Goal: Browse casually

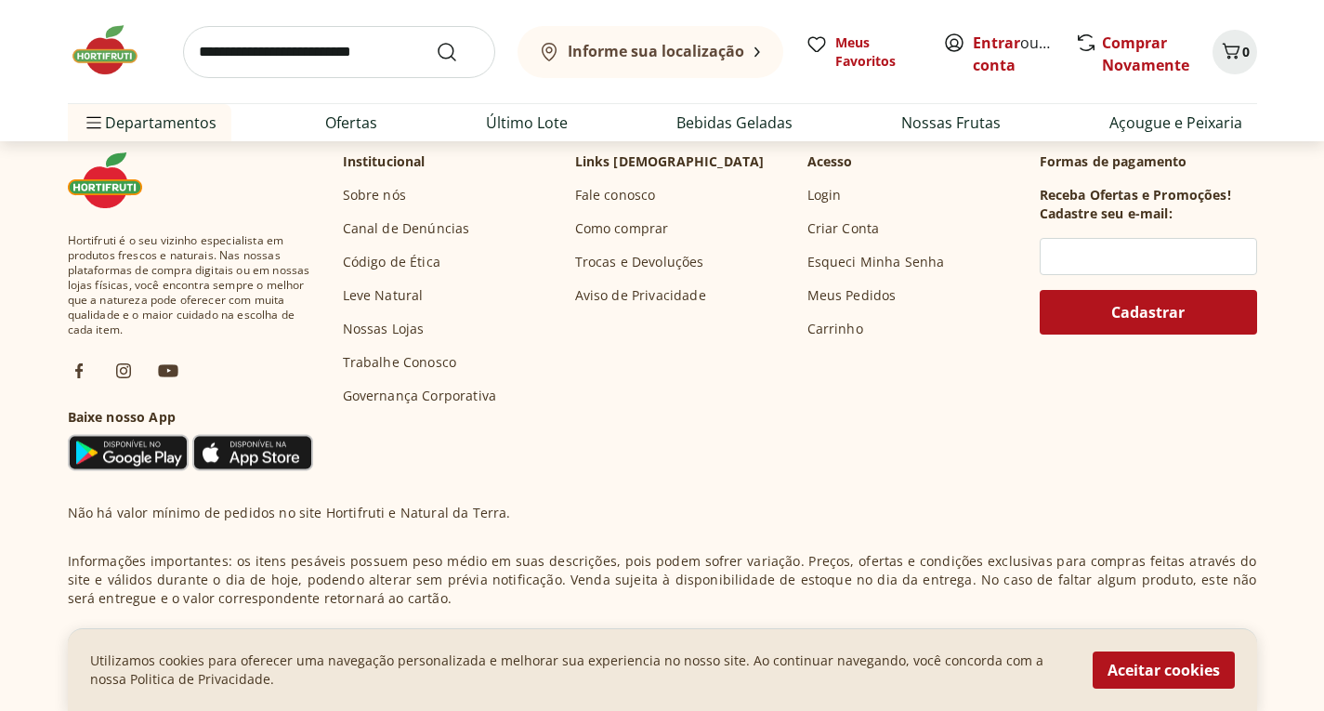
scroll to position [898, 0]
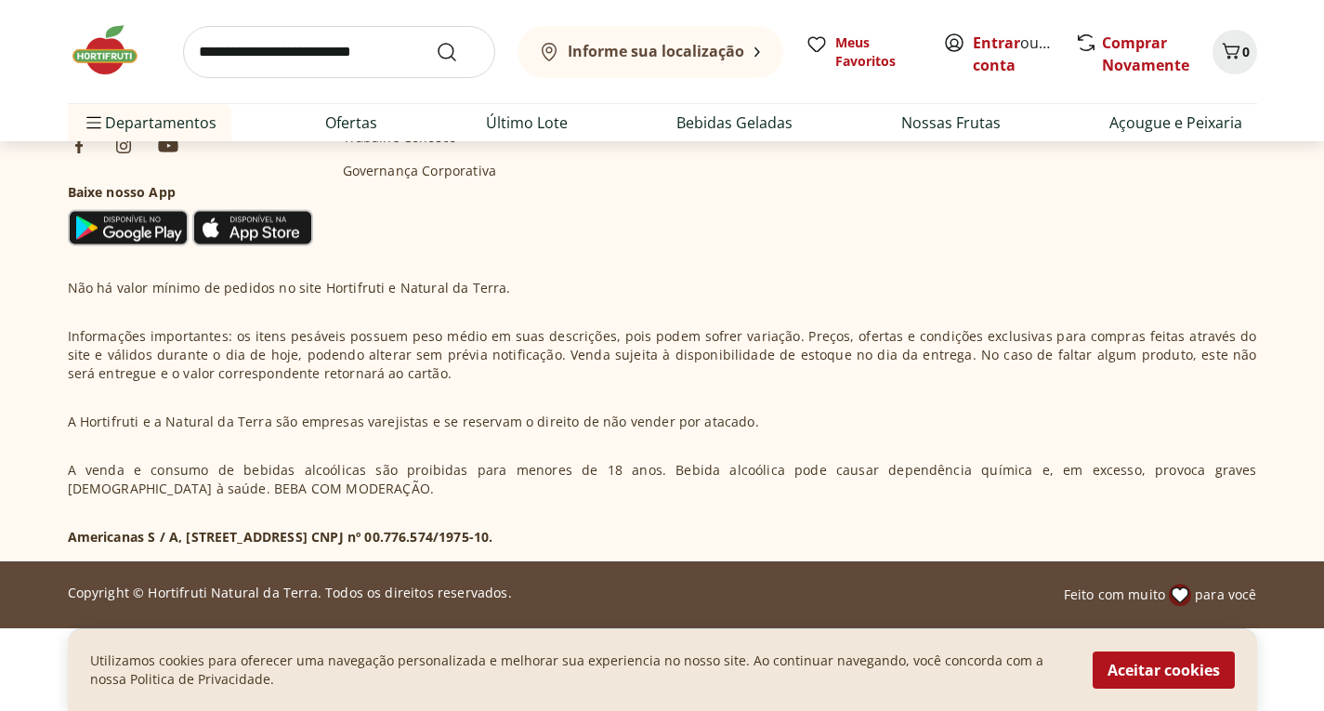
click at [1180, 672] on button "Aceitar cookies" at bounding box center [1164, 670] width 142 height 37
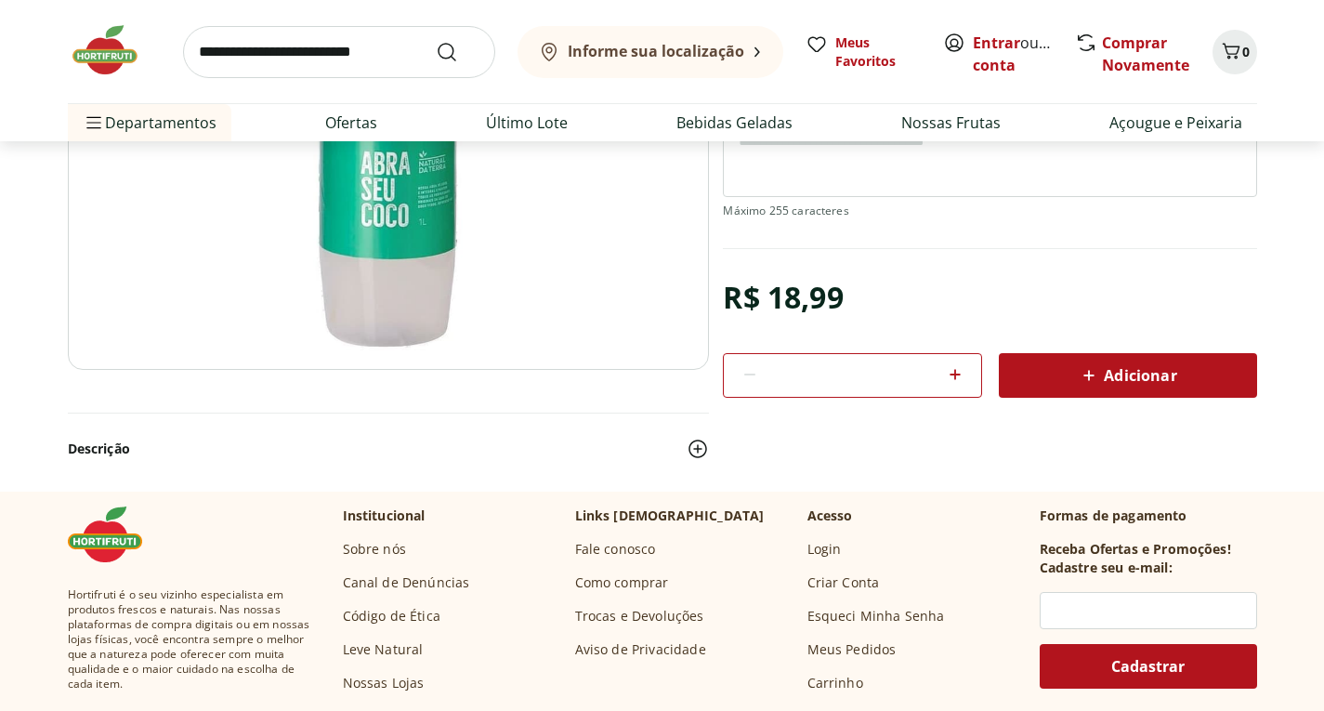
scroll to position [0, 0]
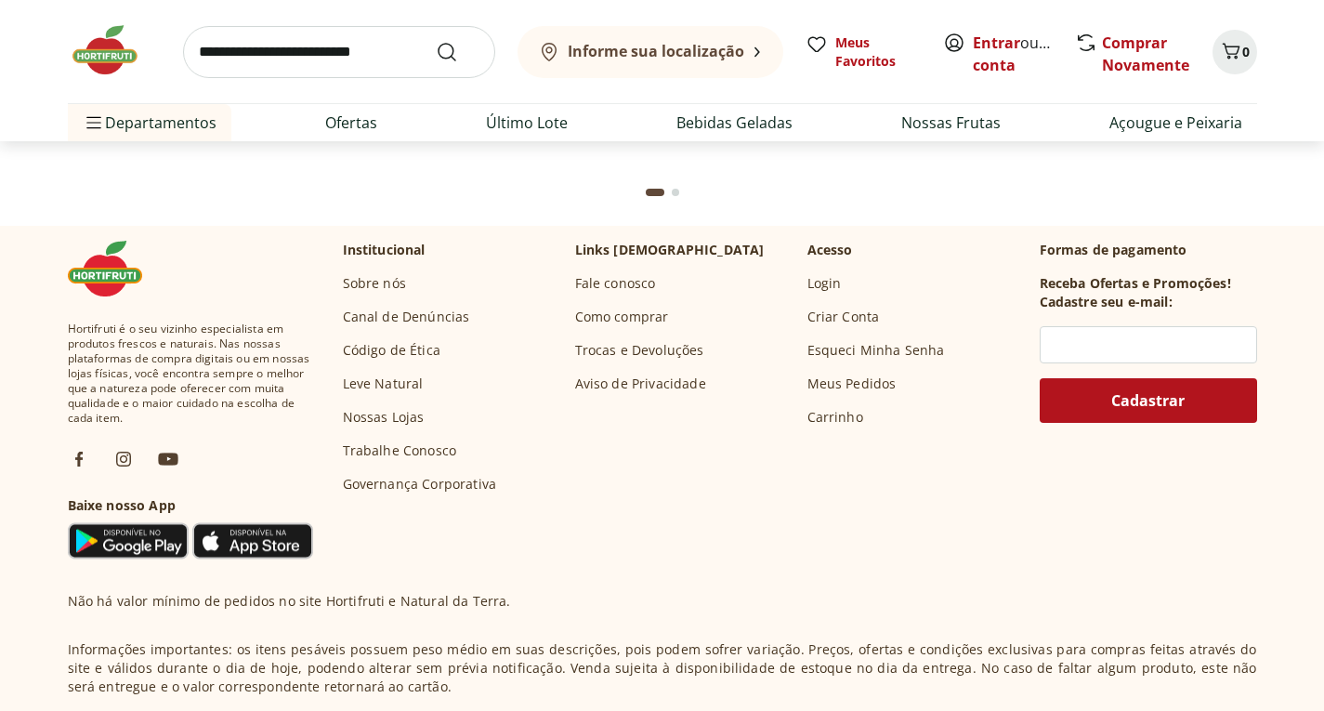
scroll to position [5675, 0]
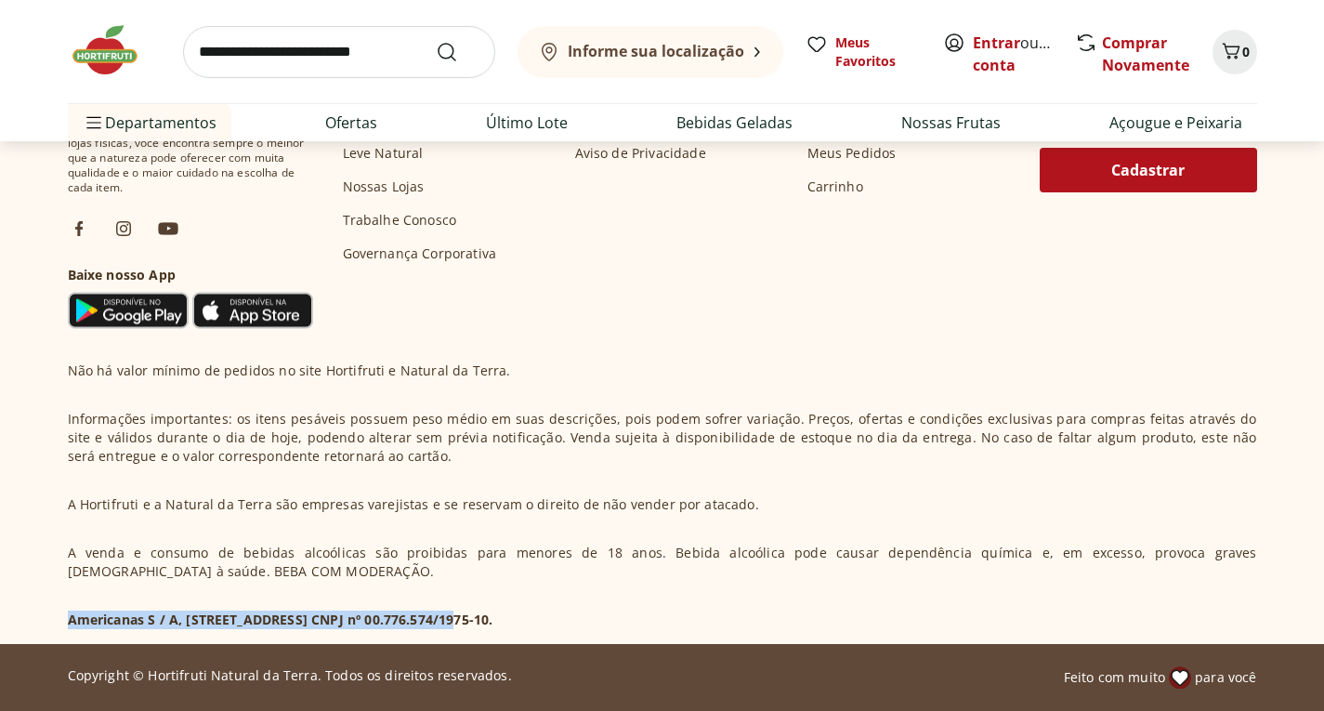
drag, startPoint x: 66, startPoint y: 621, endPoint x: 443, endPoint y: 623, distance: 377.4
click at [443, 623] on section "Hortifruti é o seu vizinho especialista em produtos frescos e naturais. Nas nos…" at bounding box center [663, 319] width 1270 height 649
copy p "Americanas S / A, Rua Marques de Abrantes, 192, Bloco 1,"
